Goal: Information Seeking & Learning: Learn about a topic

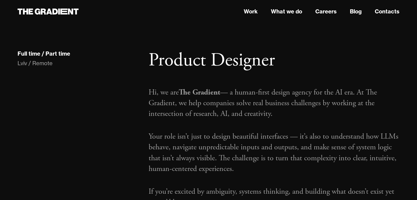
drag, startPoint x: 74, startPoint y: 72, endPoint x: 77, endPoint y: 87, distance: 15.3
click at [40, 65] on div "Lviv / Remote" at bounding box center [78, 64] width 120 height 8
click at [41, 54] on div "Full time / Part time" at bounding box center [44, 53] width 53 height 7
click at [54, 53] on div "Full time / Part time" at bounding box center [44, 53] width 53 height 7
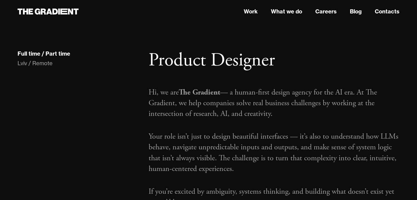
click at [33, 51] on div "Full time / Part time" at bounding box center [44, 53] width 53 height 7
click at [26, 62] on div "Lviv / Remote" at bounding box center [78, 64] width 120 height 8
click at [45, 63] on div "Lviv / Remote" at bounding box center [78, 64] width 120 height 8
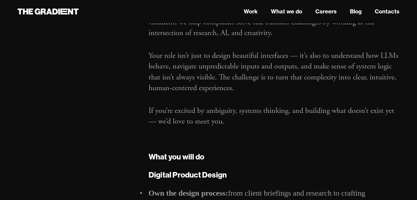
scroll to position [82, 0]
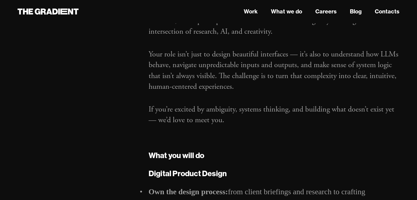
click at [383, 54] on p "Your role isn’t just to design beautiful interfaces — it’s also to understand h…" at bounding box center [274, 70] width 251 height 43
drag, startPoint x: 383, startPoint y: 54, endPoint x: 157, endPoint y: 61, distance: 226.3
click at [157, 61] on p "Your role isn’t just to design beautiful interfaces — it’s also to understand h…" at bounding box center [274, 70] width 251 height 43
copy p "LLMs behave"
click at [248, 75] on p "Your role isn’t just to design beautiful interfaces — it’s also to understand h…" at bounding box center [274, 70] width 251 height 43
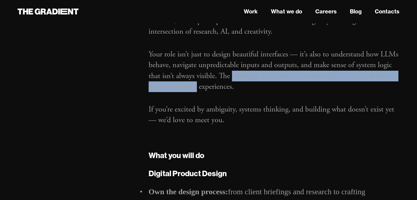
drag, startPoint x: 248, startPoint y: 75, endPoint x: 190, endPoint y: 88, distance: 59.9
click at [190, 88] on p "Your role isn’t just to design beautiful interfaces — it’s also to understand h…" at bounding box center [274, 70] width 251 height 43
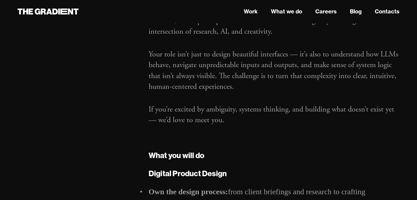
click at [158, 110] on p "If you’re excited by ambiguity, systems thinking, and building what doesn’t exi…" at bounding box center [274, 114] width 251 height 21
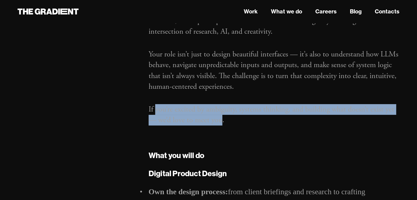
drag, startPoint x: 158, startPoint y: 110, endPoint x: 213, endPoint y: 118, distance: 55.8
click at [214, 118] on p "If you’re excited by ambiguity, systems thinking, and building what doesn’t exi…" at bounding box center [274, 114] width 251 height 21
click at [213, 118] on p "If you’re excited by ambiguity, systems thinking, and building what doesn’t exi…" at bounding box center [274, 114] width 251 height 21
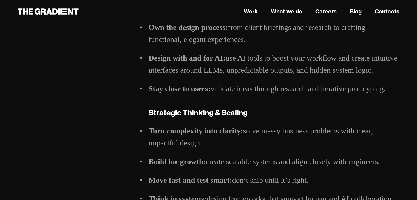
scroll to position [165, 0]
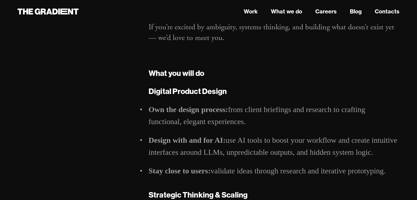
click at [239, 110] on li "Own the design process: from client briefings and research to crafting function…" at bounding box center [274, 116] width 251 height 24
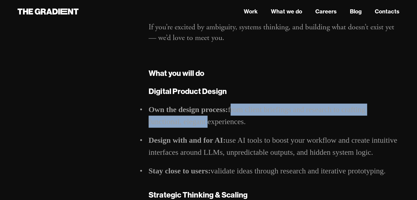
drag, startPoint x: 239, startPoint y: 110, endPoint x: 192, endPoint y: 125, distance: 48.8
click at [192, 125] on li "Own the design process: from client briefings and research to crafting function…" at bounding box center [274, 116] width 251 height 24
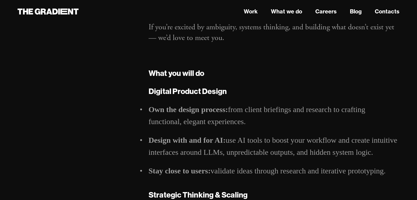
scroll to position [247, 0]
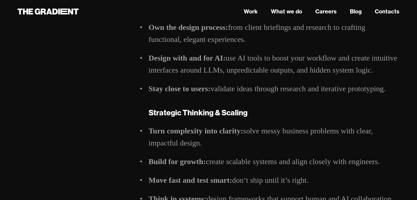
click at [171, 90] on strong "Stay close to users:" at bounding box center [180, 89] width 62 height 9
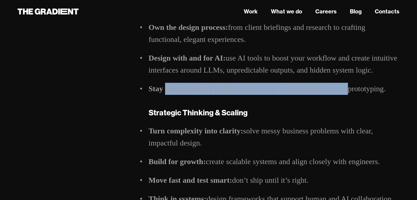
drag, startPoint x: 171, startPoint y: 90, endPoint x: 343, endPoint y: 91, distance: 171.3
click at [343, 91] on li "Stay close to users: validate ideas through research and iterative prototyping." at bounding box center [274, 89] width 251 height 12
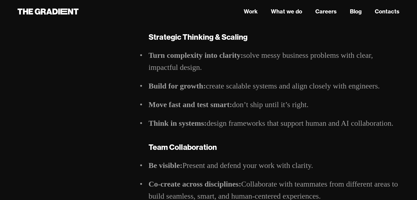
scroll to position [329, 0]
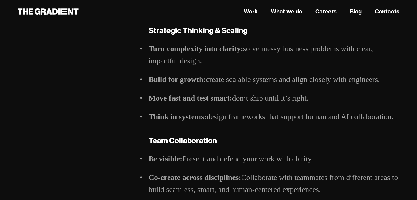
click at [166, 50] on strong "Turn complexity into clarity:" at bounding box center [196, 48] width 95 height 9
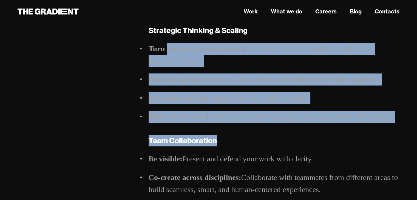
drag, startPoint x: 166, startPoint y: 50, endPoint x: 269, endPoint y: 126, distance: 128.5
click at [269, 126] on div "Digital Product Design Own the design process: from client briefings and resear…" at bounding box center [274, 95] width 251 height 349
click at [257, 111] on li "Think in systems: design frameworks that support human and AI collaboration." at bounding box center [274, 117] width 251 height 12
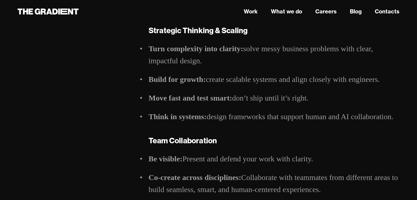
click at [246, 97] on li "Move fast and test smart: don’t ship until it’s right." at bounding box center [274, 98] width 251 height 12
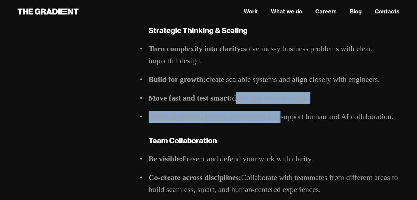
drag, startPoint x: 246, startPoint y: 97, endPoint x: 275, endPoint y: 114, distance: 33.7
click at [275, 112] on ul "Turn complexity into clarity: solve messy business problems with clear, impactf…" at bounding box center [274, 83] width 251 height 80
click at [274, 116] on li "Think in systems: design frameworks that support human and AI collaboration." at bounding box center [274, 117] width 251 height 12
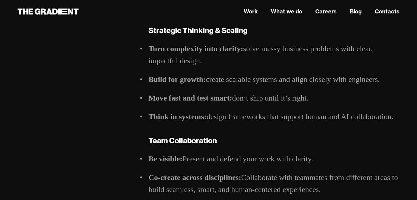
scroll to position [412, 0]
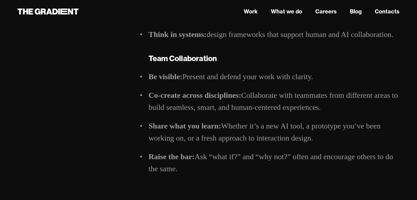
click at [164, 76] on strong "Be visible:" at bounding box center [166, 76] width 34 height 9
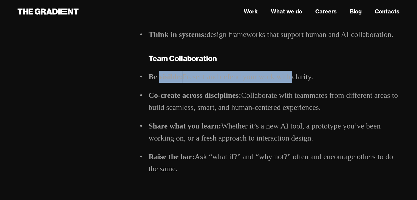
drag, startPoint x: 164, startPoint y: 76, endPoint x: 281, endPoint y: 78, distance: 116.4
click at [281, 78] on li "Be visible: Present and defend your work with clarity." at bounding box center [274, 77] width 251 height 12
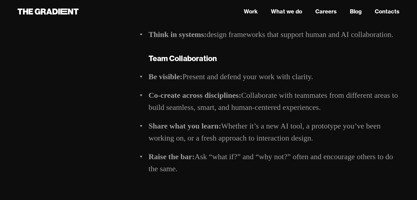
click at [198, 94] on strong "Co-create across disciplines:" at bounding box center [195, 95] width 93 height 9
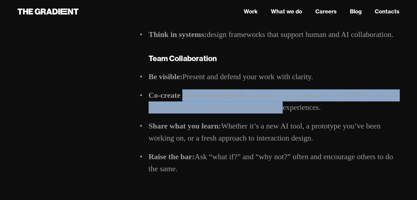
drag, startPoint x: 198, startPoint y: 94, endPoint x: 282, endPoint y: 109, distance: 85.1
click at [282, 109] on li "Co-create across disciplines: Collaborate with teammates from different areas t…" at bounding box center [274, 101] width 251 height 24
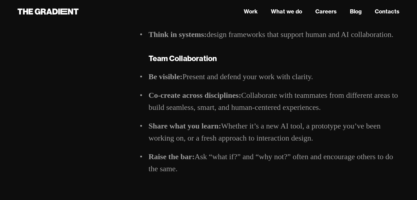
click at [187, 126] on strong "Share what you learn:" at bounding box center [185, 126] width 73 height 9
click at [175, 131] on li "Share what you learn: Whether it’s a new AI tool, a prototype you’ve been worki…" at bounding box center [274, 132] width 251 height 24
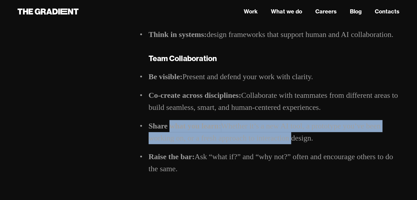
drag, startPoint x: 175, startPoint y: 131, endPoint x: 257, endPoint y: 141, distance: 83.1
click at [257, 141] on li "Share what you learn: Whether it’s a new AI tool, a prototype you’ve been worki…" at bounding box center [274, 132] width 251 height 24
drag, startPoint x: 257, startPoint y: 141, endPoint x: 173, endPoint y: 128, distance: 84.6
click at [173, 128] on li "Share what you learn: Whether it’s a new AI tool, a prototype you’ve been worki…" at bounding box center [274, 132] width 251 height 24
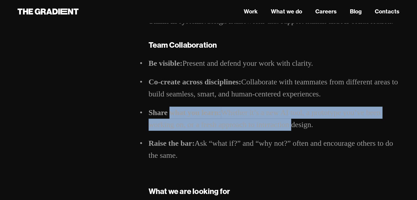
scroll to position [494, 0]
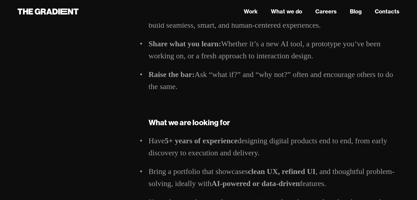
click at [174, 76] on strong "Raise the bar:" at bounding box center [172, 74] width 46 height 9
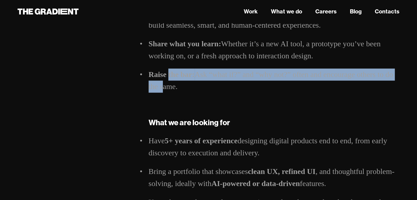
drag, startPoint x: 174, startPoint y: 76, endPoint x: 157, endPoint y: 86, distance: 19.9
click at [157, 86] on li "Raise the bar: Ask “what if?” and “why not?” often and encourage others to do t…" at bounding box center [274, 81] width 251 height 24
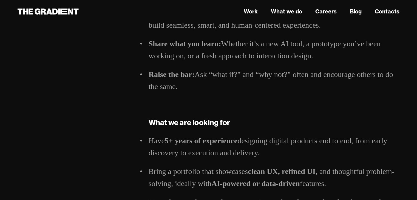
click at [259, 90] on li "Raise the bar: Ask “what if?” and “why not?” often and encourage others to do t…" at bounding box center [274, 81] width 251 height 24
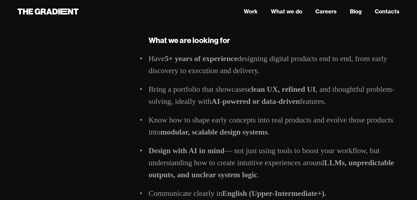
click at [273, 89] on strong "clean UX, refined UI" at bounding box center [282, 89] width 68 height 9
click at [296, 91] on strong "clean UX, refined UI" at bounding box center [282, 89] width 68 height 9
drag, startPoint x: 296, startPoint y: 91, endPoint x: 305, endPoint y: 89, distance: 8.8
click at [305, 89] on strong "clean UX, refined UI" at bounding box center [282, 89] width 68 height 9
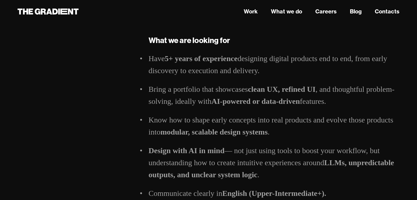
click at [313, 89] on strong "clean UX, refined UI" at bounding box center [282, 89] width 68 height 9
drag, startPoint x: 313, startPoint y: 89, endPoint x: 301, endPoint y: 91, distance: 12.0
click at [301, 91] on strong "clean UX, refined UI" at bounding box center [282, 89] width 68 height 9
click at [208, 102] on li "Bring a portfolio that showcases clean UX, refined UI , and thoughtful problem-…" at bounding box center [274, 95] width 251 height 24
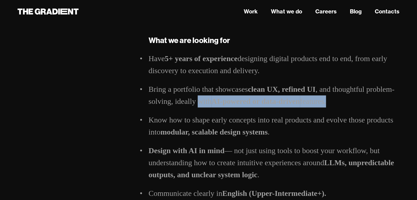
drag, startPoint x: 208, startPoint y: 102, endPoint x: 309, endPoint y: 106, distance: 101.4
click at [309, 106] on li "Bring a portfolio that showcases clean UX, refined UI , and thoughtful problem-…" at bounding box center [274, 95] width 251 height 24
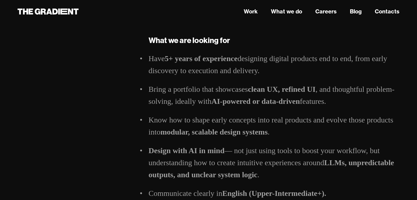
click at [275, 90] on strong "clean UX, refined UI" at bounding box center [282, 89] width 68 height 9
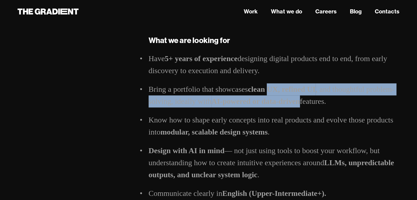
drag, startPoint x: 275, startPoint y: 90, endPoint x: 286, endPoint y: 107, distance: 19.6
click at [286, 107] on li "Bring a portfolio that showcases clean UX, refined UI , and thoughtful problem-…" at bounding box center [274, 95] width 251 height 24
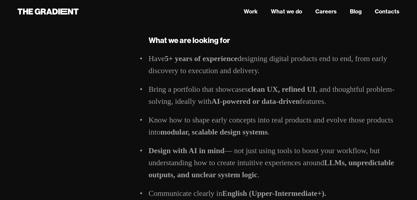
click at [186, 123] on li "Know how to shape early concepts into real products and evolve those products i…" at bounding box center [274, 126] width 251 height 24
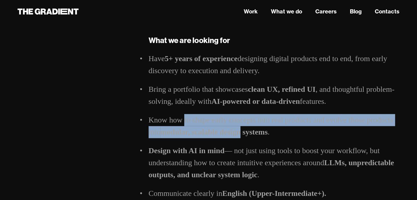
drag, startPoint x: 186, startPoint y: 123, endPoint x: 221, endPoint y: 134, distance: 35.9
click at [221, 134] on li "Know how to shape early concepts into real products and evolve those products i…" at bounding box center [274, 126] width 251 height 24
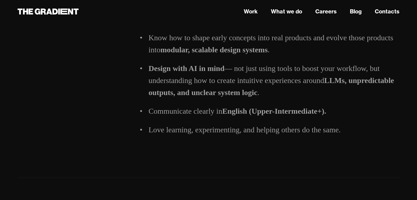
click at [197, 113] on li "Communicate clearly in English (Upper-Intermediate+)." at bounding box center [274, 111] width 251 height 12
drag, startPoint x: 197, startPoint y: 113, endPoint x: 248, endPoint y: 109, distance: 50.7
click at [248, 109] on li "Communicate clearly in English (Upper-Intermediate+)." at bounding box center [274, 111] width 251 height 12
click at [176, 130] on li "Love learning, experimenting, and helping others do the same." at bounding box center [274, 130] width 251 height 12
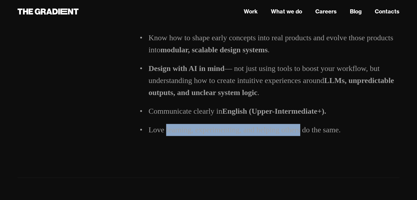
drag, startPoint x: 176, startPoint y: 130, endPoint x: 298, endPoint y: 130, distance: 121.9
click at [298, 130] on li "Love learning, experimenting, and helping others do the same." at bounding box center [274, 130] width 251 height 12
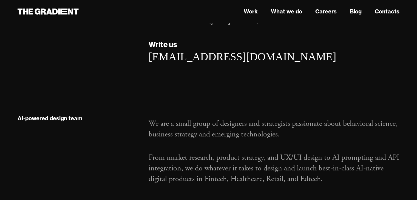
scroll to position [823, 0]
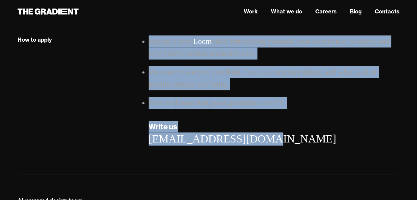
drag, startPoint x: 230, startPoint y: 140, endPoint x: 142, endPoint y: 137, distance: 87.6
click at [142, 137] on div "How to apply Record a short Loom video introducing yourself, your experience, p…" at bounding box center [208, 95] width 393 height 121
click at [331, 123] on h5 "Write us" at bounding box center [274, 127] width 251 height 12
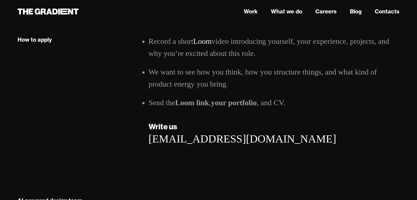
click at [186, 103] on strong "Loom link" at bounding box center [192, 103] width 34 height 9
drag, startPoint x: 186, startPoint y: 103, endPoint x: 199, endPoint y: 102, distance: 13.2
click at [199, 102] on strong "Loom link" at bounding box center [192, 103] width 34 height 9
click at [205, 107] on strong "Loom link" at bounding box center [192, 103] width 34 height 9
click at [187, 103] on strong "Loom link" at bounding box center [192, 103] width 34 height 9
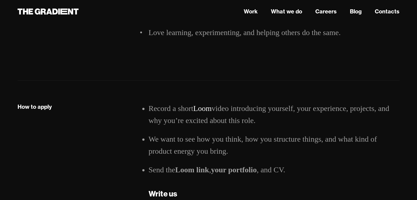
scroll to position [741, 0]
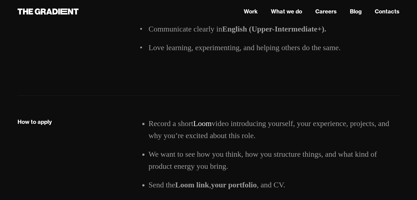
click at [202, 157] on li "We want to see how you think, how you structure things, and what kind of produc…" at bounding box center [274, 160] width 251 height 24
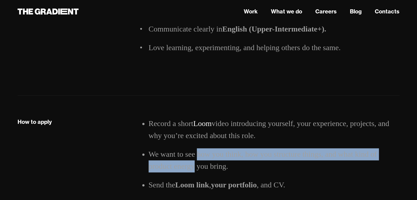
drag, startPoint x: 202, startPoint y: 157, endPoint x: 186, endPoint y: 162, distance: 16.9
click at [186, 162] on li "We want to see how you think, how you structure things, and what kind of produc…" at bounding box center [274, 160] width 251 height 24
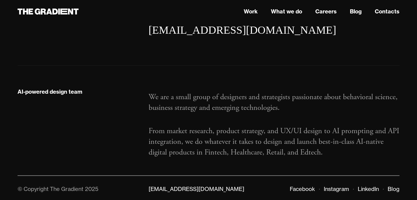
scroll to position [934, 0]
